Goal: Navigation & Orientation: Find specific page/section

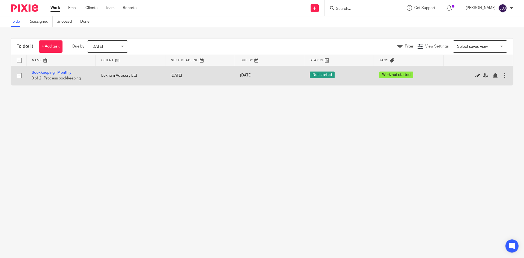
click at [475, 75] on icon at bounding box center [477, 75] width 5 height 5
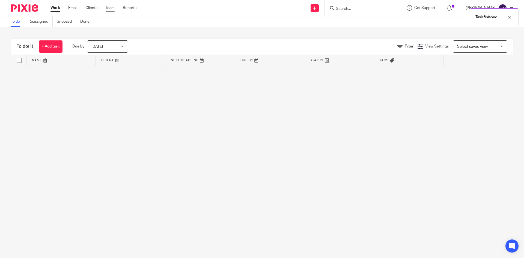
click at [112, 8] on link "Team" at bounding box center [110, 7] width 9 height 5
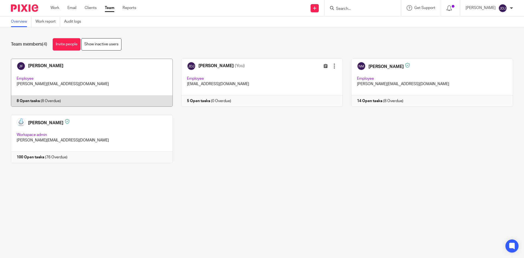
click at [72, 99] on link at bounding box center [87, 83] width 170 height 48
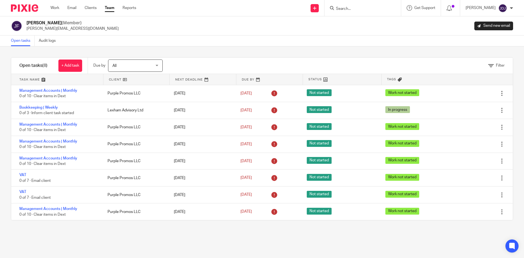
click at [113, 11] on link "Team" at bounding box center [110, 7] width 10 height 5
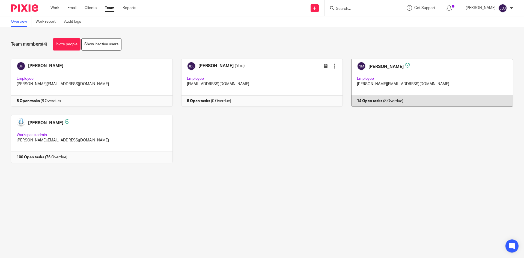
click at [372, 80] on link at bounding box center [428, 83] width 170 height 48
